Goal: Information Seeking & Learning: Learn about a topic

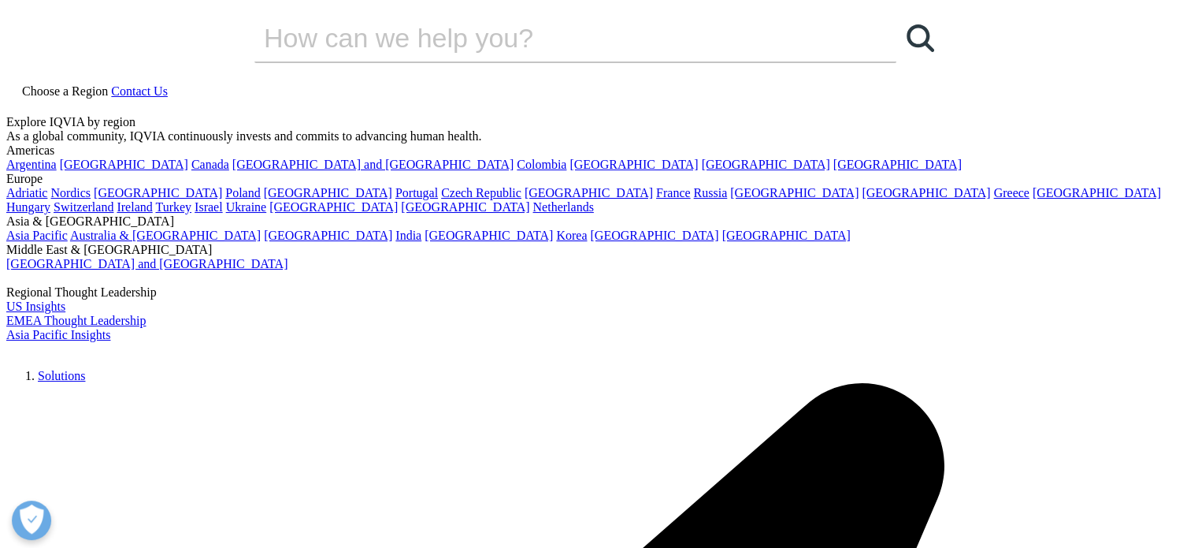
click at [111, 84] on link "Choose a Region" at bounding box center [58, 90] width 105 height 13
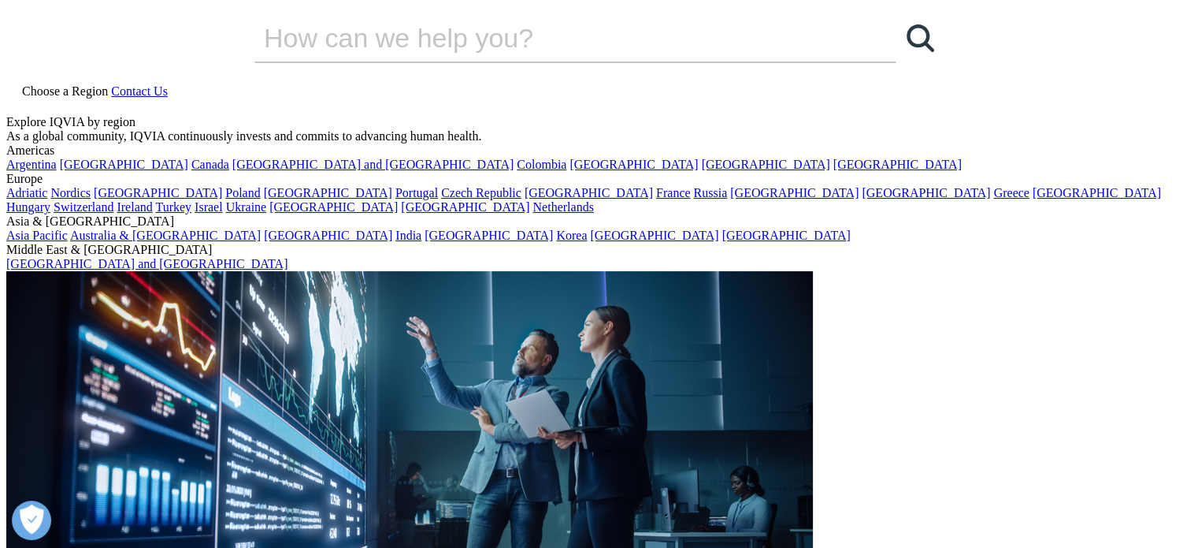
click at [1033, 199] on link "[GEOGRAPHIC_DATA]" at bounding box center [1097, 192] width 128 height 13
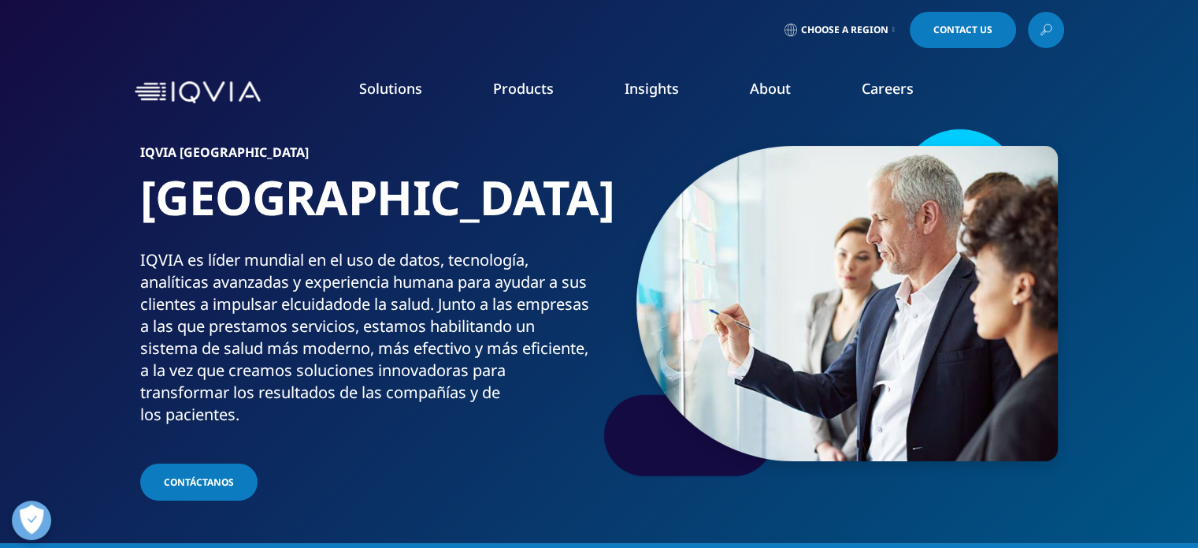
click at [356, 214] on link "Our Story" at bounding box center [465, 211] width 294 height 17
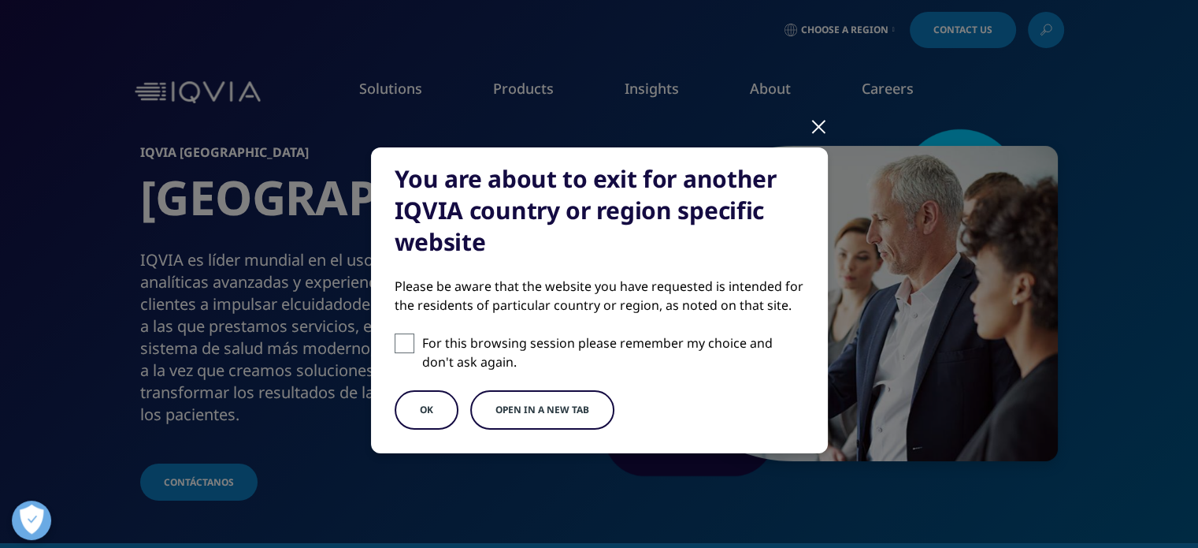
click at [447, 399] on button "OK" at bounding box center [427, 409] width 64 height 39
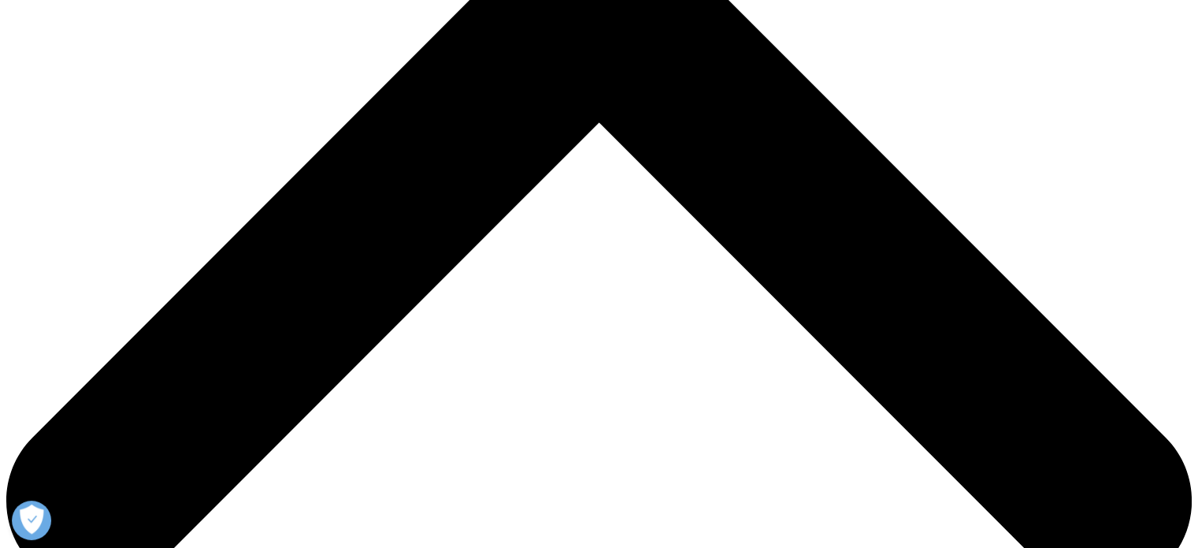
scroll to position [620, 0]
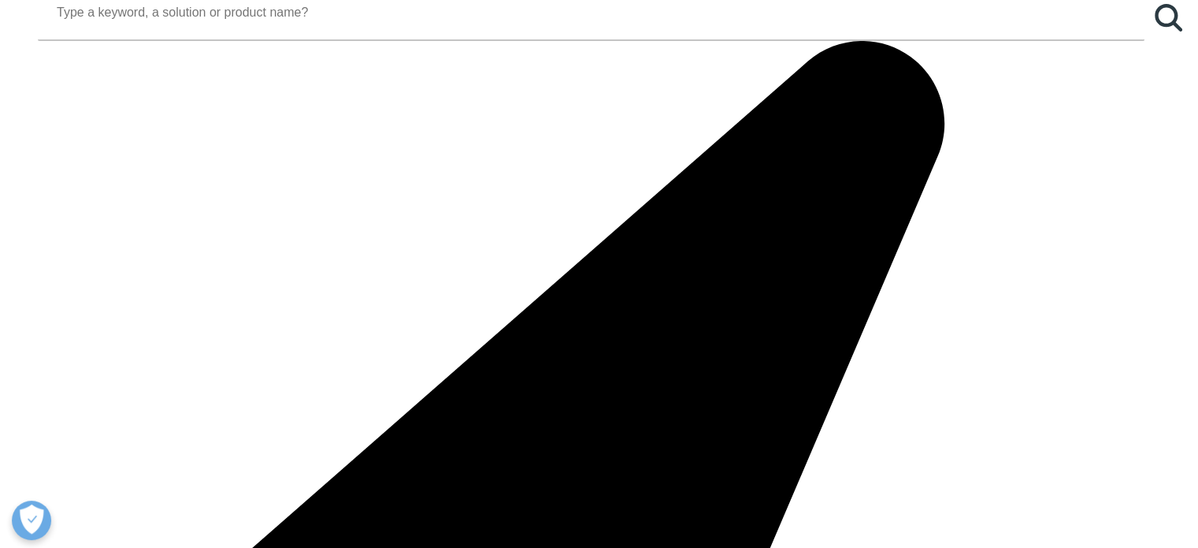
scroll to position [2162, 0]
